Goal: Communication & Community: Participate in discussion

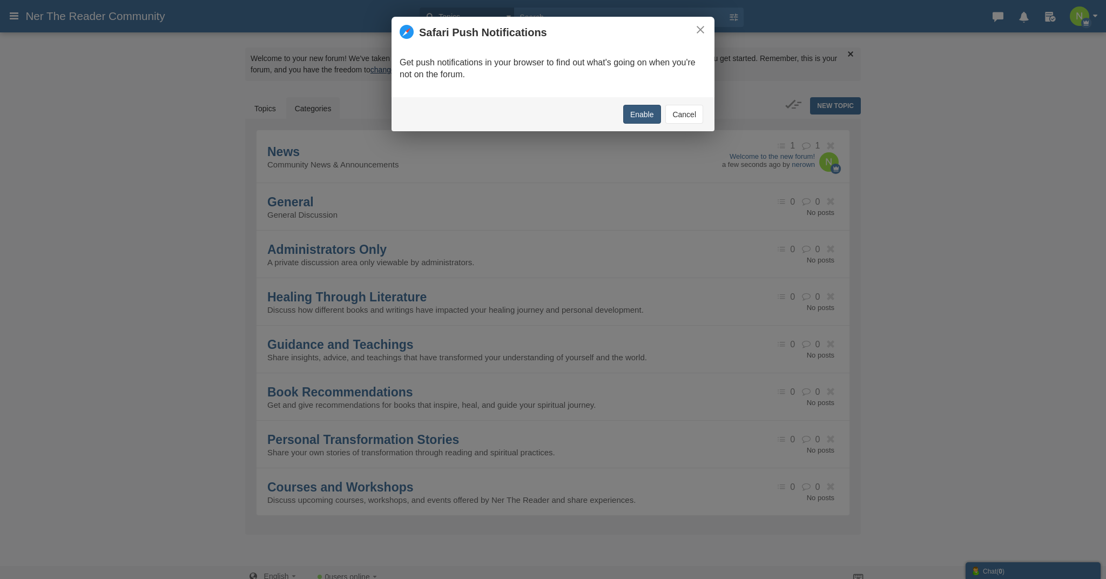
click at [638, 114] on button "Enable" at bounding box center [642, 114] width 38 height 19
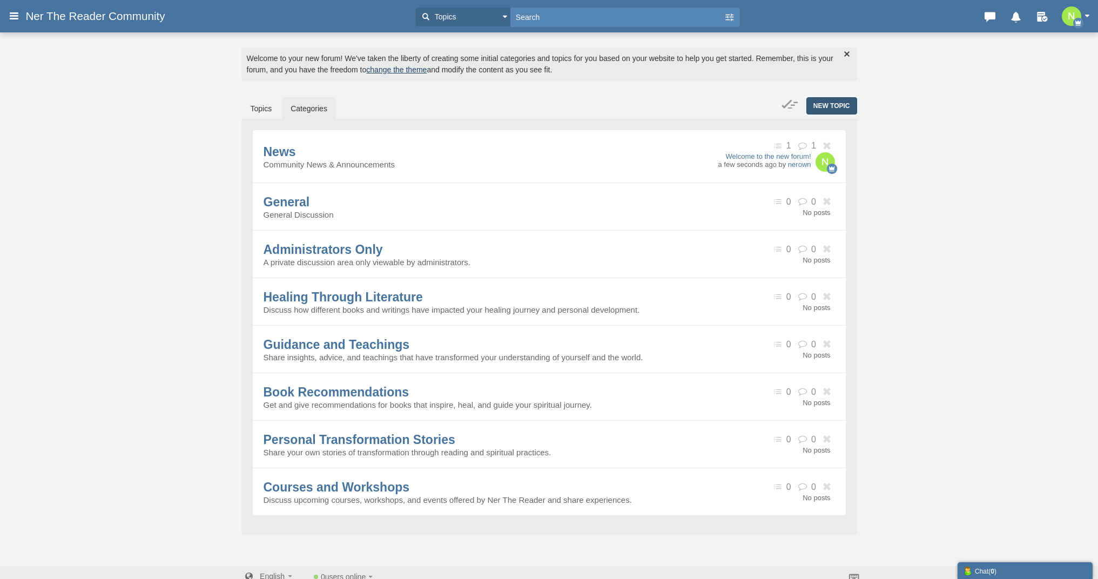
click at [820, 105] on span "New Topic" at bounding box center [831, 106] width 37 height 8
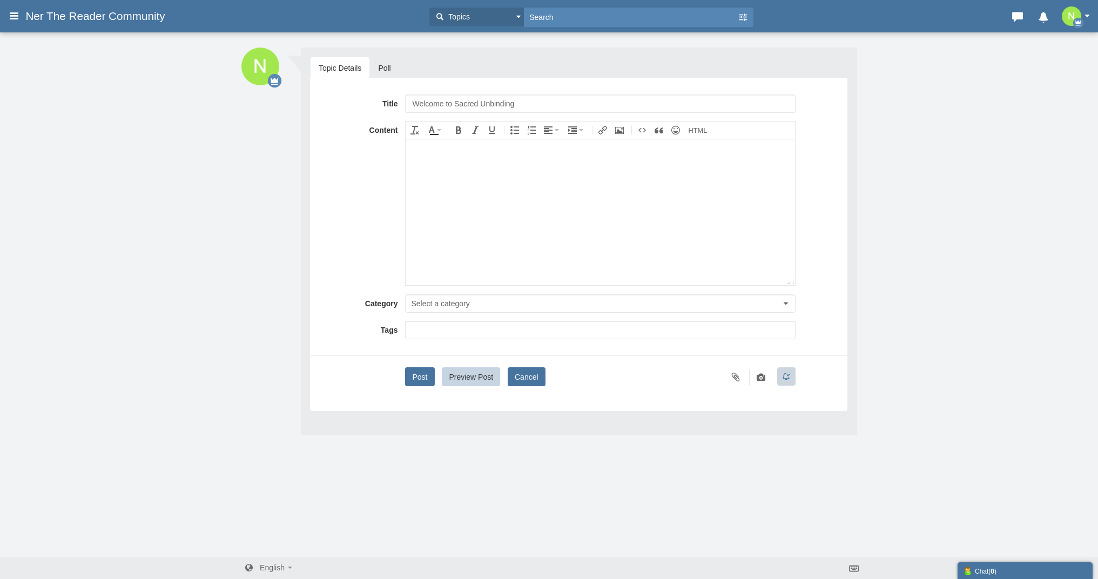
type input "Welcome to Sacred Unbinding"
click at [539, 379] on button "Cancel" at bounding box center [527, 376] width 38 height 19
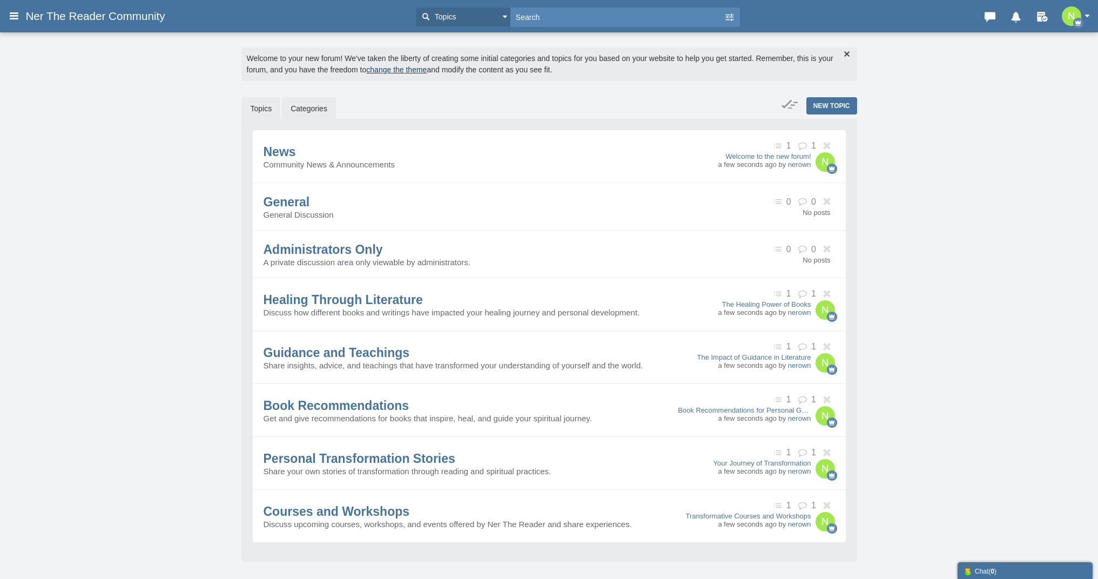
click at [266, 113] on link "Topics" at bounding box center [261, 108] width 39 height 23
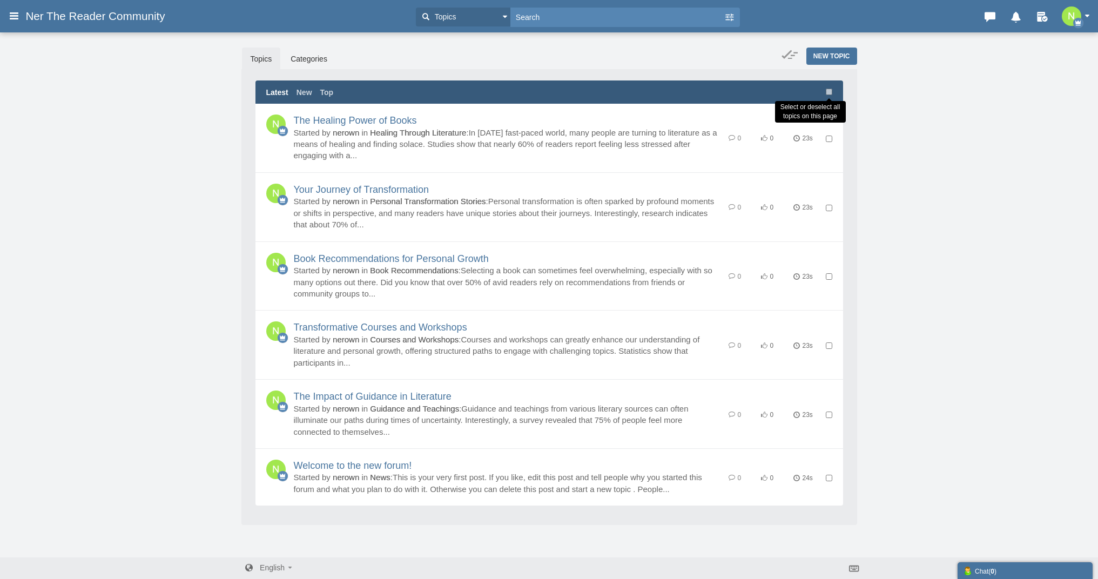
click at [826, 94] on input "checkbox" at bounding box center [829, 92] width 6 height 6
checkbox input "true"
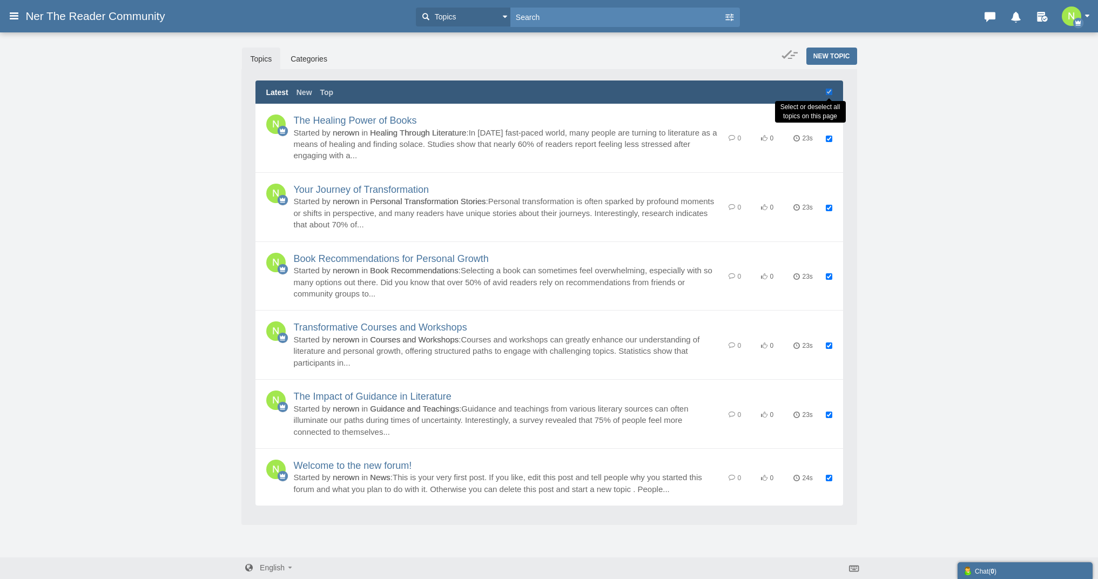
checkbox input "true"
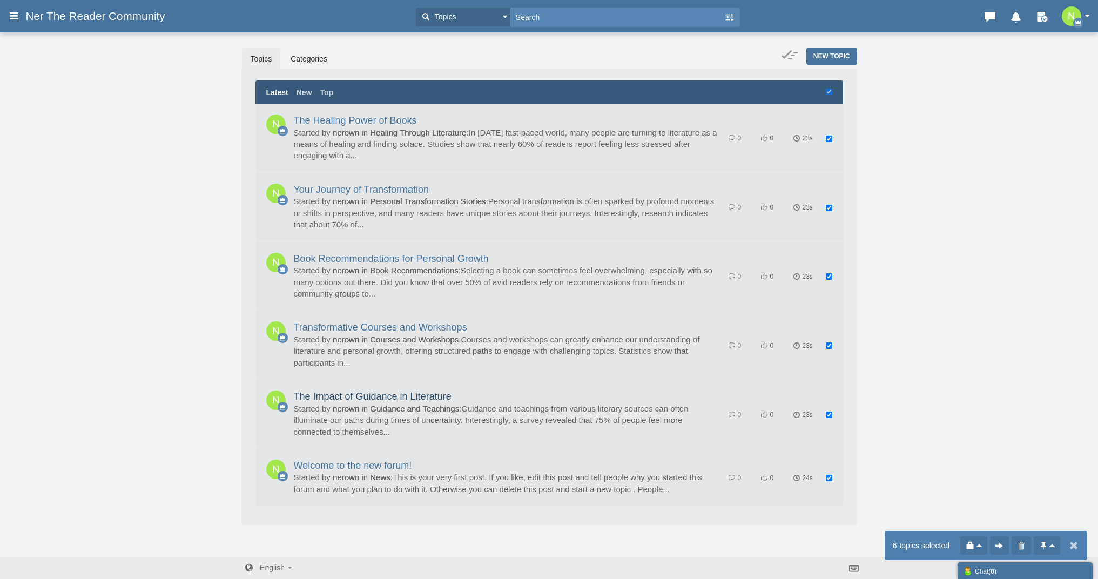
drag, startPoint x: 831, startPoint y: 409, endPoint x: 832, endPoint y: 397, distance: 11.9
click at [831, 411] on input "checkbox" at bounding box center [829, 414] width 6 height 6
checkbox input "false"
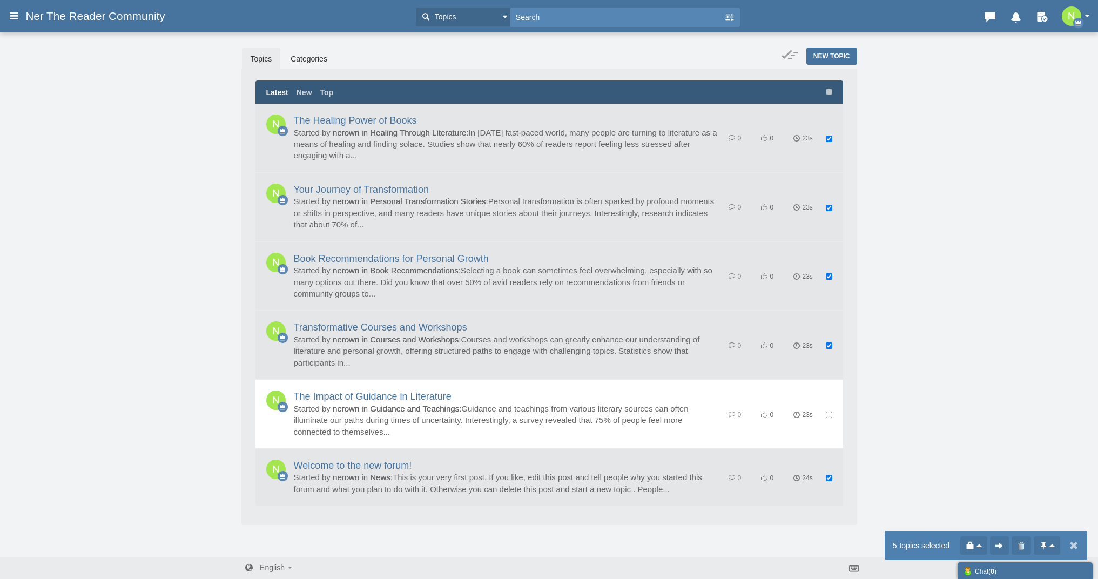
click at [830, 475] on input "checkbox" at bounding box center [829, 478] width 6 height 6
checkbox input "false"
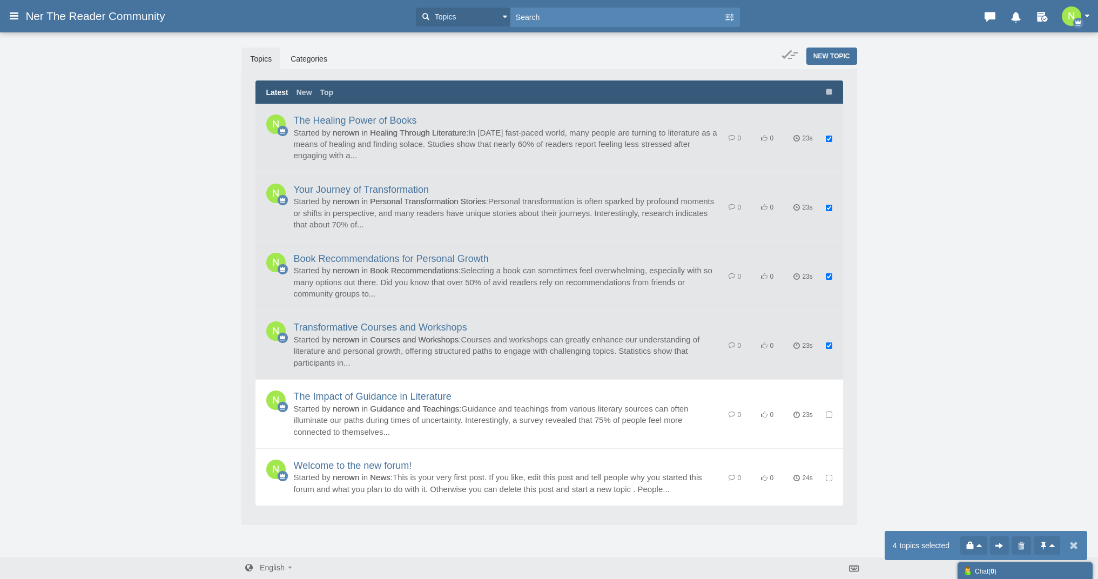
click at [830, 412] on input "checkbox" at bounding box center [829, 414] width 6 height 6
checkbox input "true"
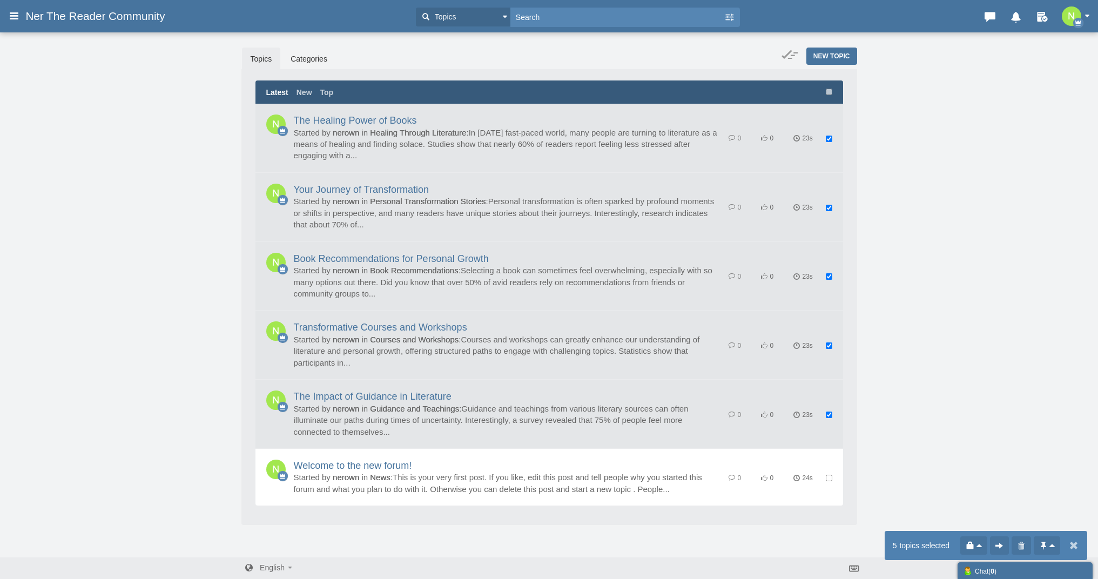
click at [829, 275] on input "checkbox" at bounding box center [829, 276] width 6 height 6
checkbox input "false"
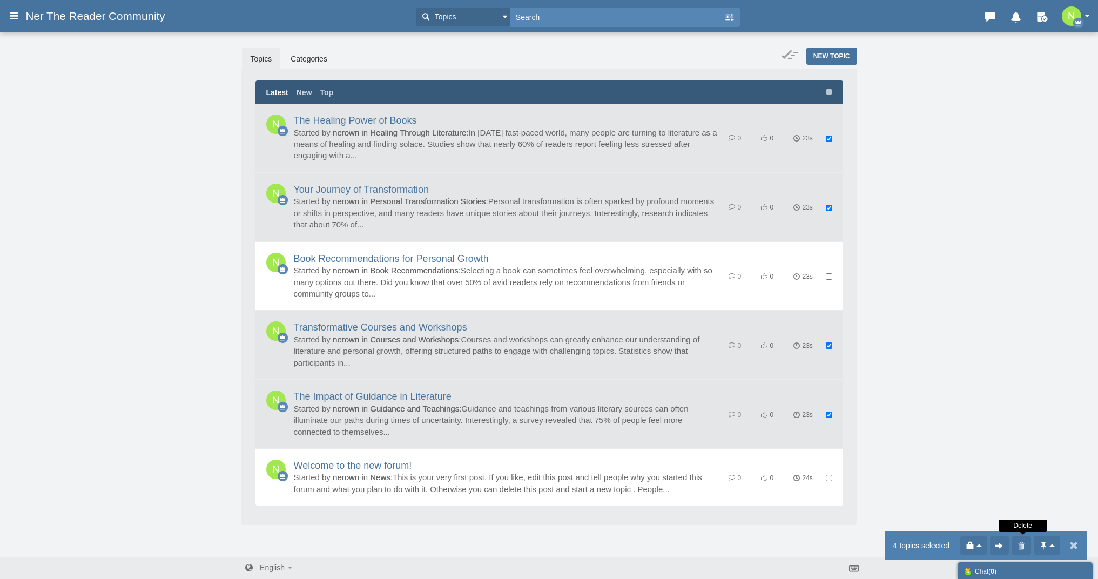
click at [1026, 544] on icon at bounding box center [1021, 545] width 11 height 11
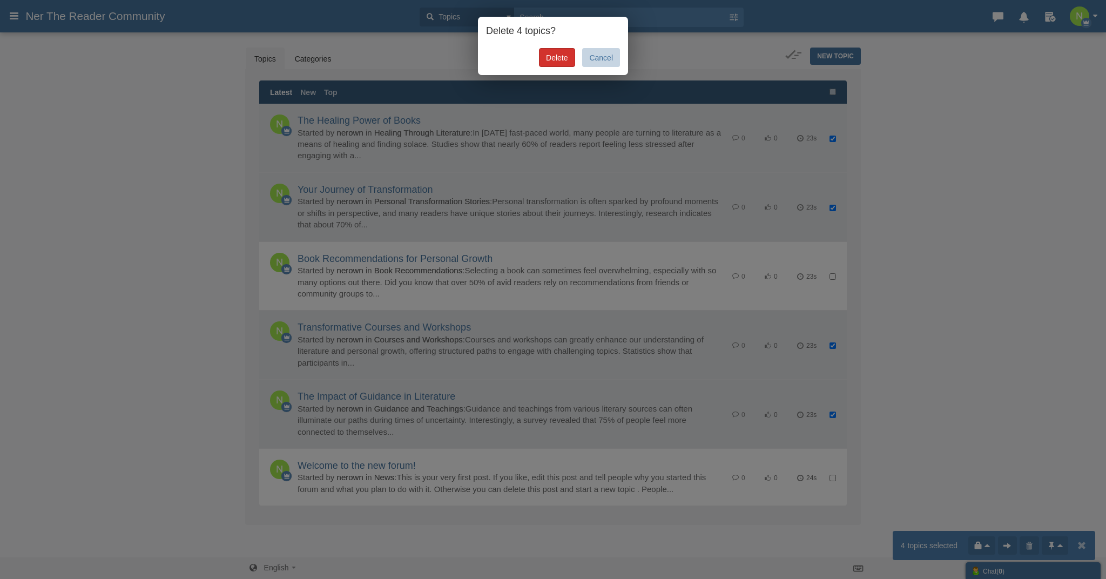
click at [552, 60] on link "Delete" at bounding box center [557, 57] width 36 height 19
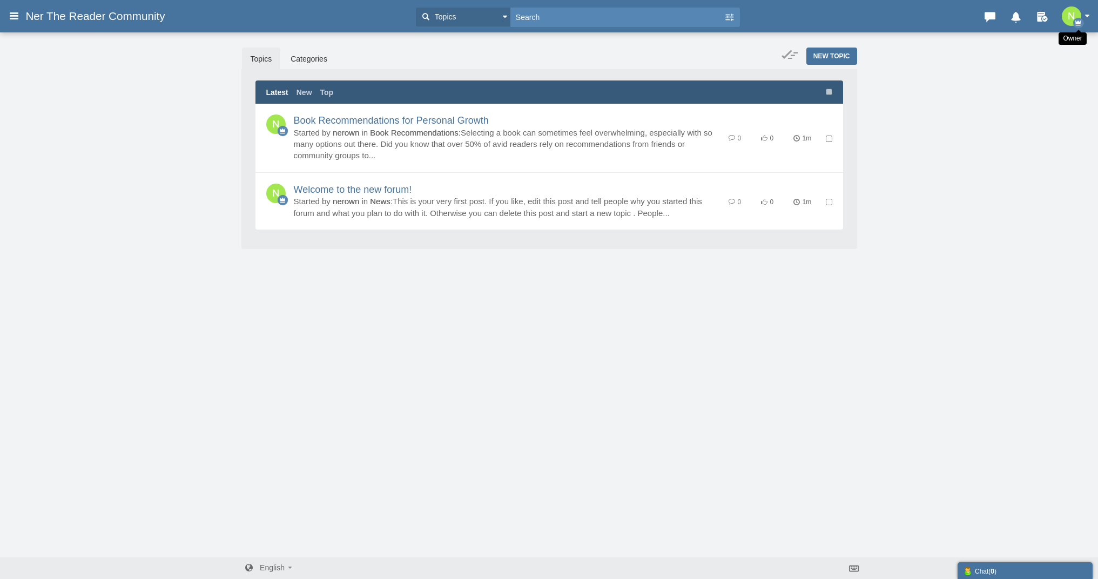
click at [1073, 21] on icon "button" at bounding box center [1078, 23] width 10 height 10
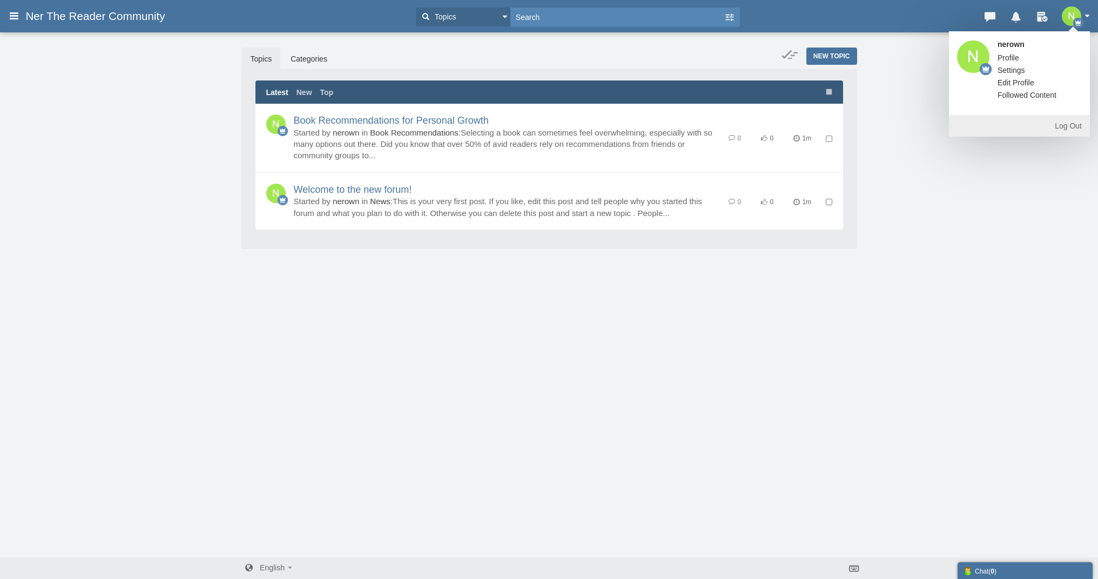
click at [1007, 70] on link "Settings" at bounding box center [1011, 70] width 44 height 11
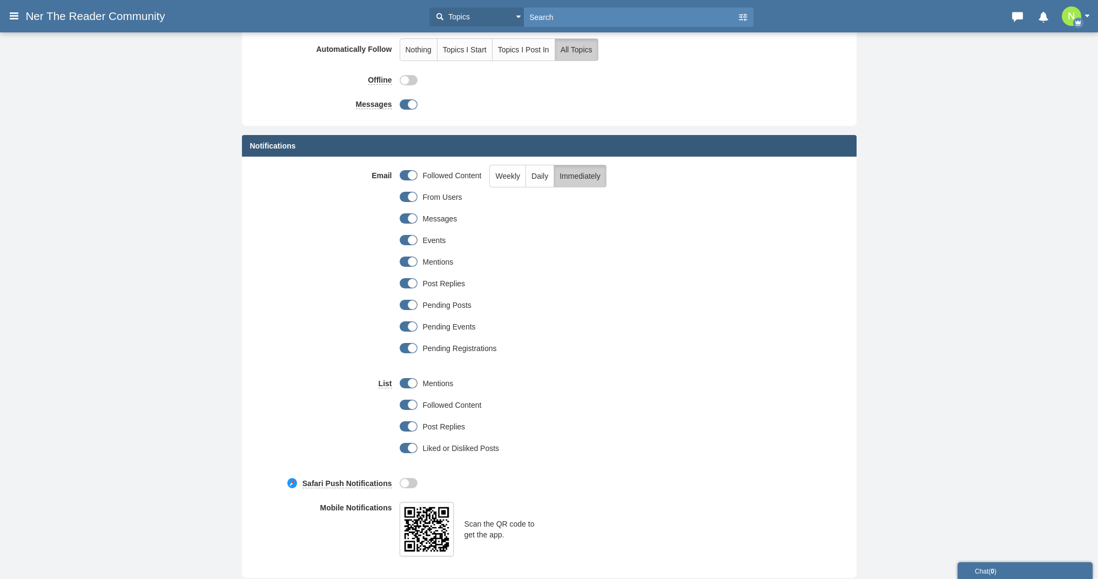
scroll to position [219, 0]
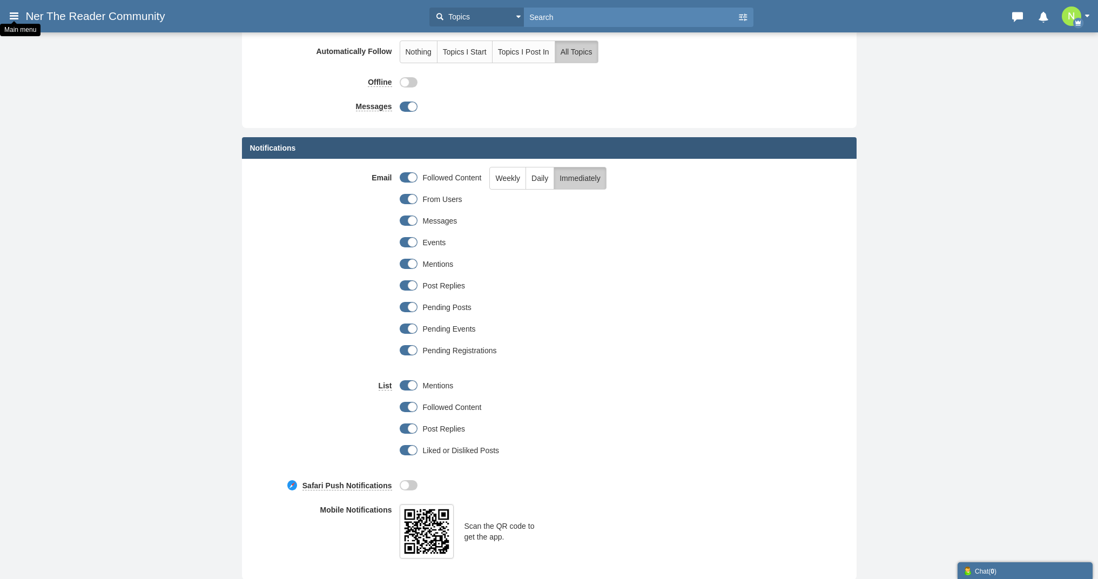
click at [12, 17] on icon at bounding box center [14, 15] width 12 height 19
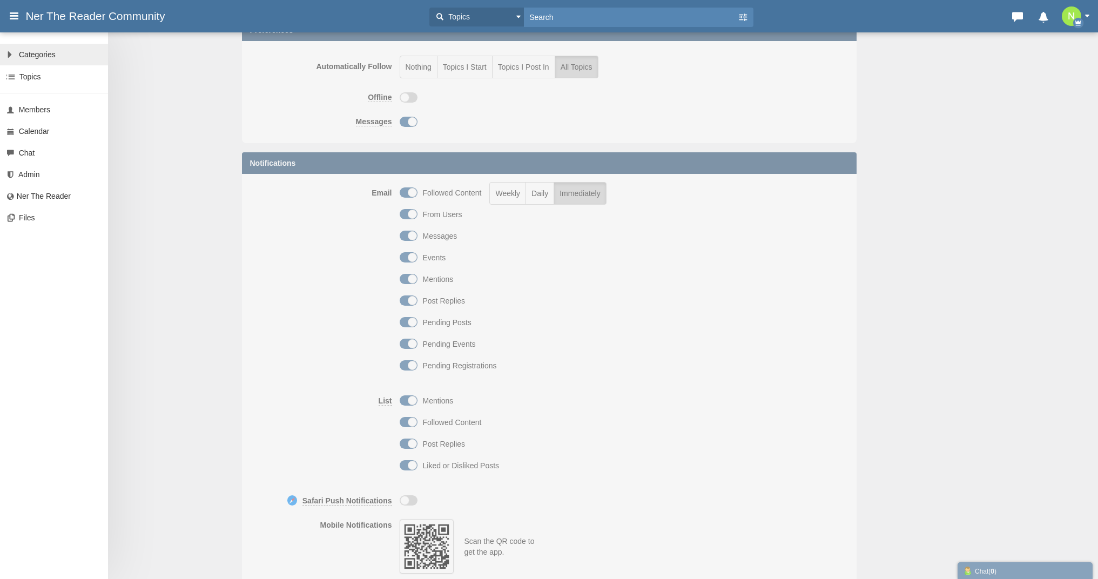
click at [40, 58] on span "Categories" at bounding box center [37, 54] width 37 height 9
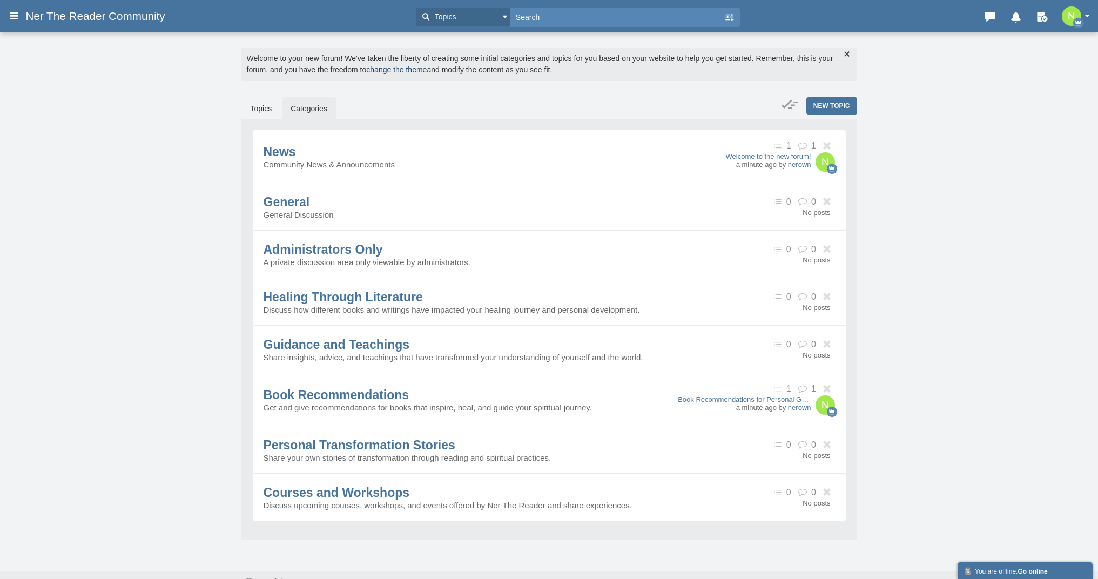
click at [1071, 21] on img "button" at bounding box center [1070, 15] width 19 height 19
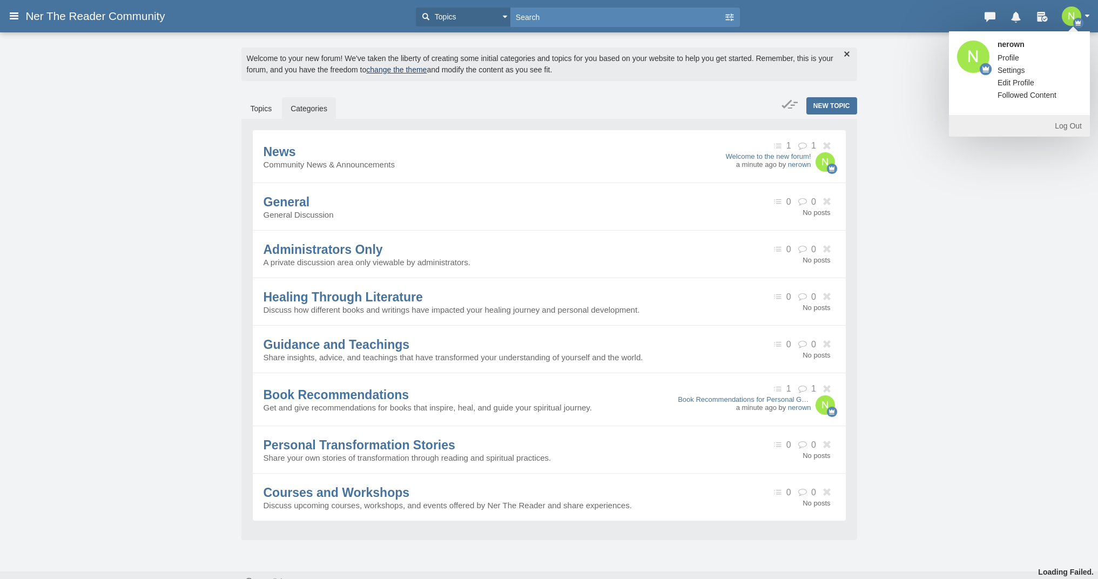
click at [14, 17] on icon at bounding box center [14, 15] width 12 height 19
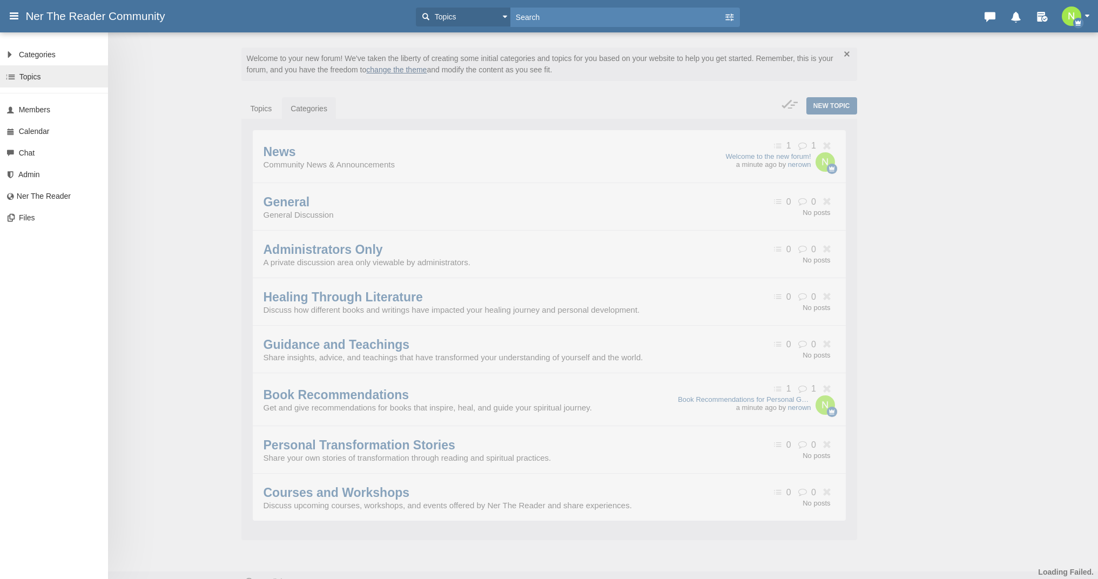
click at [38, 87] on link "Topics" at bounding box center [54, 76] width 108 height 22
